Goal: Task Accomplishment & Management: Manage account settings

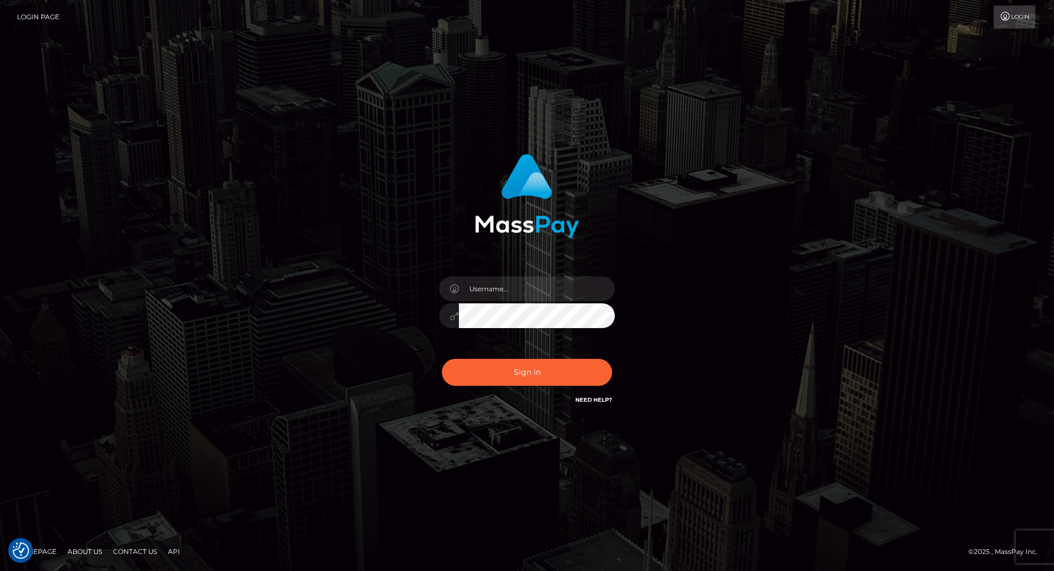
click at [482, 274] on div at bounding box center [527, 310] width 192 height 84
click at [500, 297] on input "text" at bounding box center [537, 288] width 156 height 25
type input "[PERSON_NAME].throne"
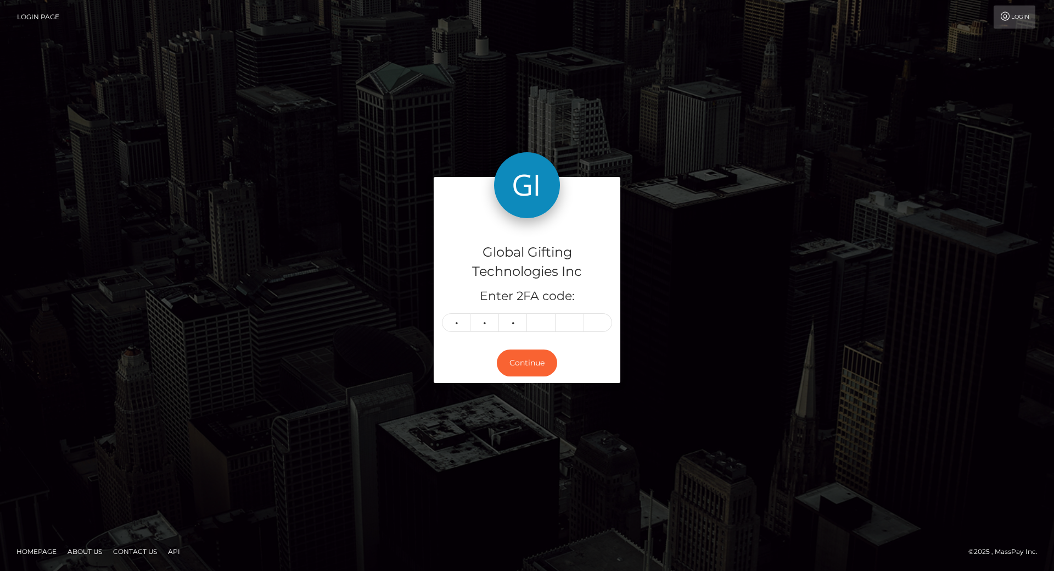
type input "7"
type input "0"
type input "3"
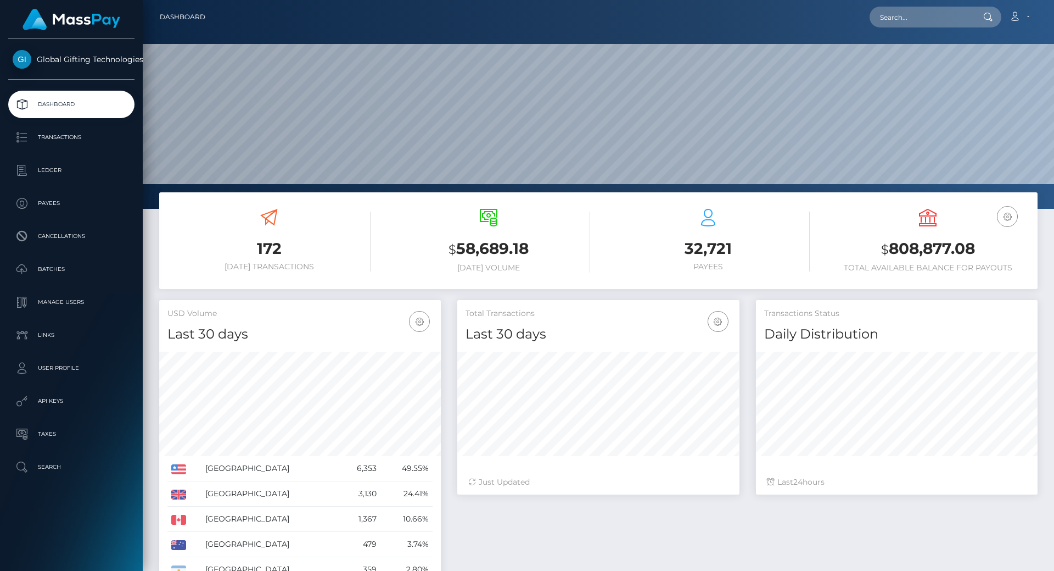
scroll to position [195, 282]
click at [918, 249] on h3 "$ 808,877.08" at bounding box center [928, 249] width 203 height 23
copy h3 "808,877.08"
